Goal: Transaction & Acquisition: Purchase product/service

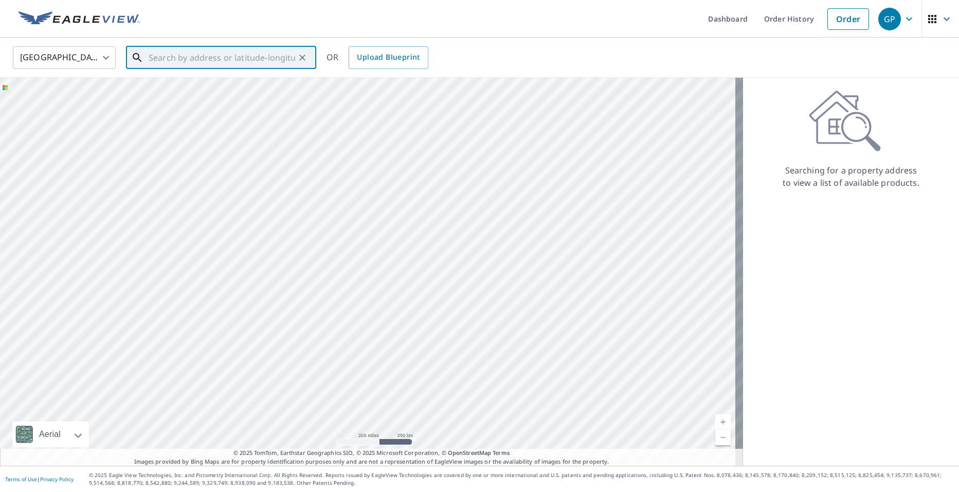
click at [181, 59] on input "text" at bounding box center [222, 57] width 147 height 29
click at [182, 84] on span "10 [PERSON_NAME]" at bounding box center [227, 87] width 161 height 12
type input "[STREET_ADDRESS][PERSON_NAME]"
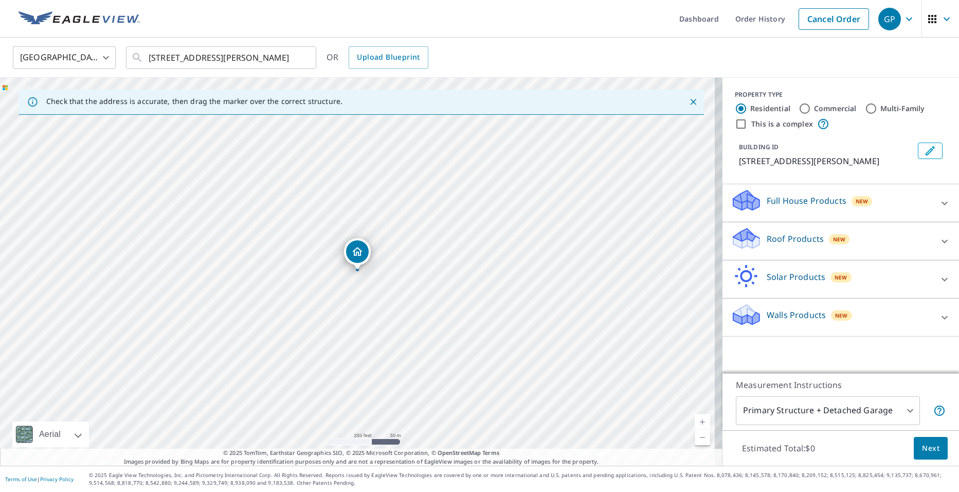
click at [695, 421] on link "Current Level 17, Zoom In" at bounding box center [702, 421] width 15 height 15
click at [695, 421] on link "Current Level 18, Zoom In" at bounding box center [702, 421] width 15 height 15
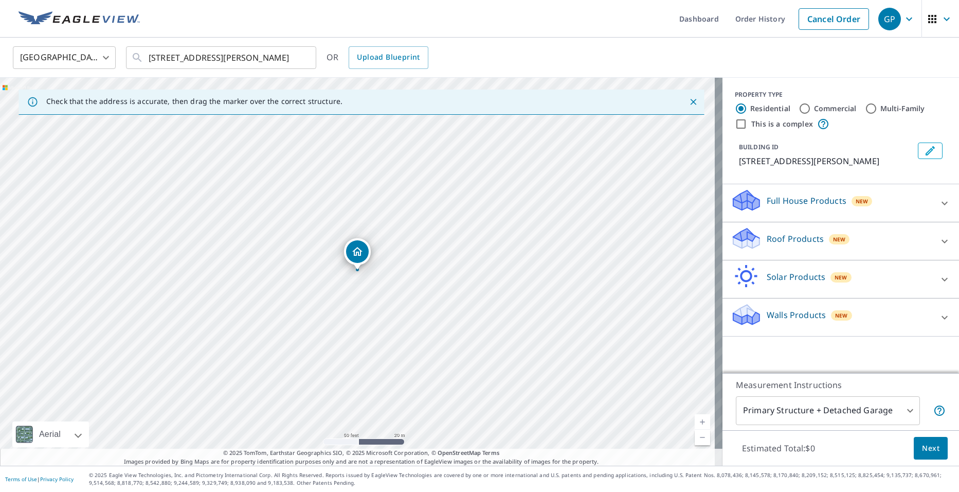
click at [778, 236] on p "Roof Products" at bounding box center [795, 238] width 57 height 12
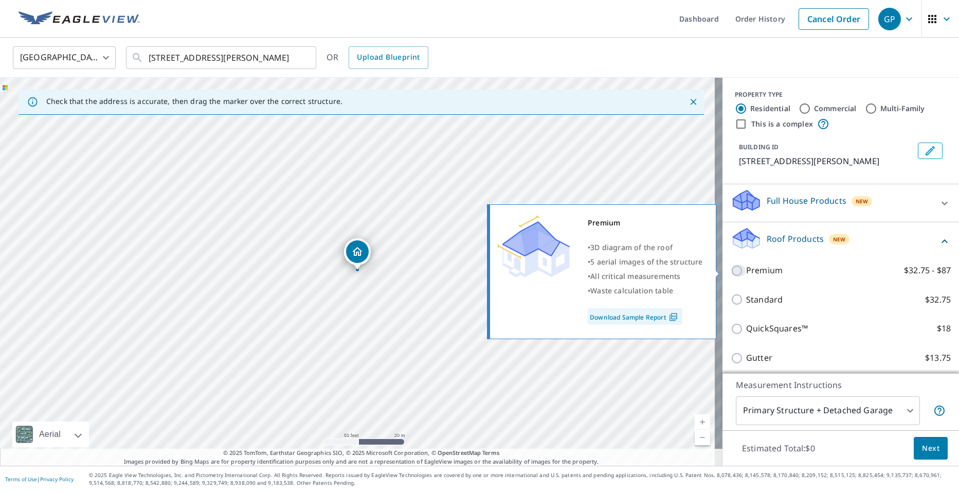
click at [731, 272] on input "Premium $32.75 - $87" at bounding box center [738, 270] width 15 height 12
checkbox input "true"
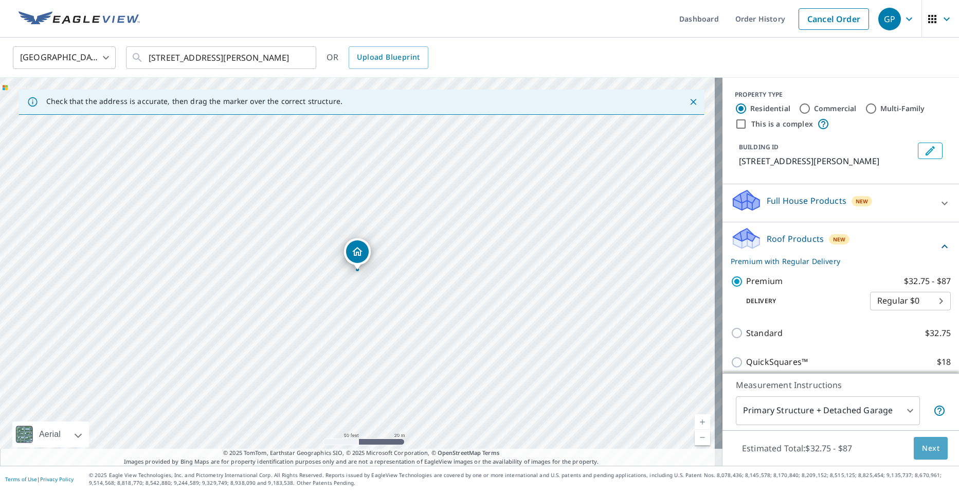
click at [922, 449] on span "Next" at bounding box center [930, 448] width 17 height 13
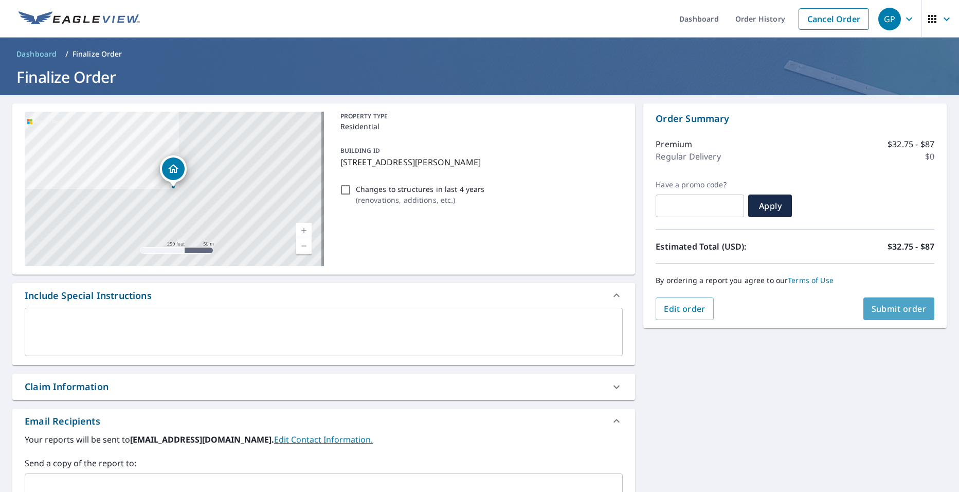
click at [872, 308] on span "Submit order" at bounding box center [899, 308] width 55 height 11
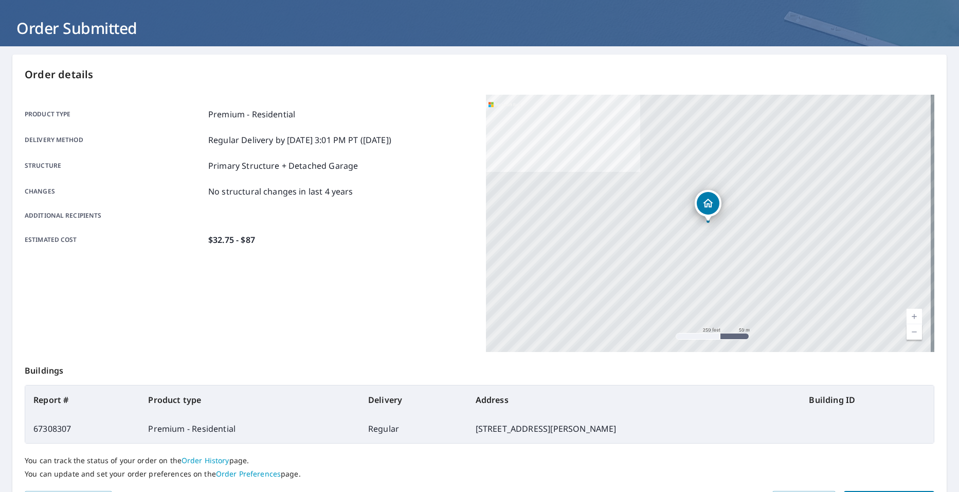
scroll to position [114, 0]
